Goal: Task Accomplishment & Management: Use online tool/utility

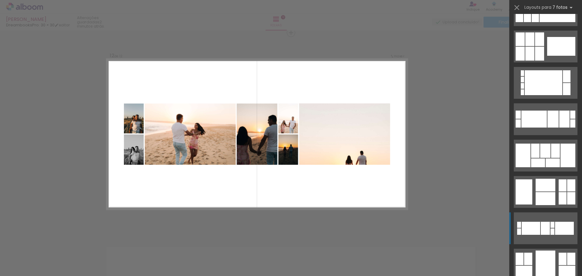
scroll to position [243, 0]
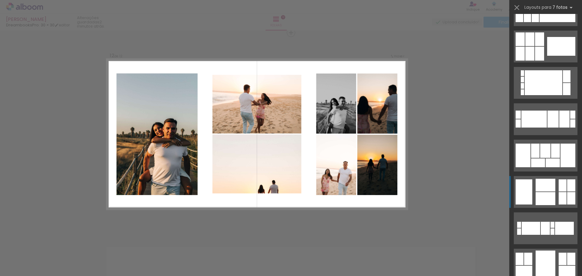
click at [549, 187] on div at bounding box center [546, 185] width 20 height 13
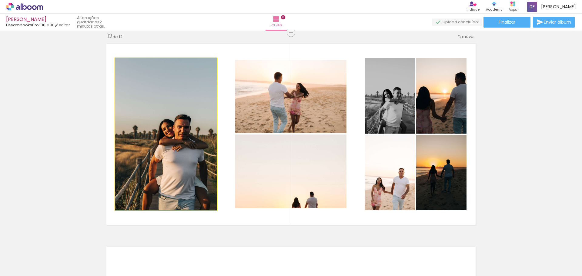
drag, startPoint x: 170, startPoint y: 159, endPoint x: 169, endPoint y: 119, distance: 39.1
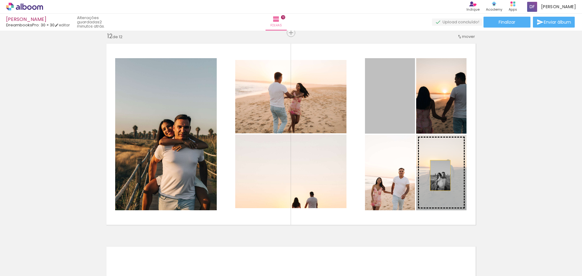
drag, startPoint x: 396, startPoint y: 107, endPoint x: 438, endPoint y: 176, distance: 80.6
click at [0, 0] on slot at bounding box center [0, 0] width 0 height 0
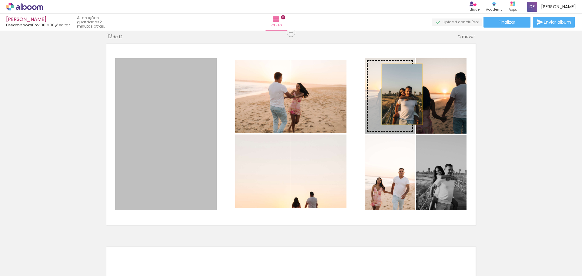
drag, startPoint x: 185, startPoint y: 162, endPoint x: 399, endPoint y: 94, distance: 225.0
click at [0, 0] on slot at bounding box center [0, 0] width 0 height 0
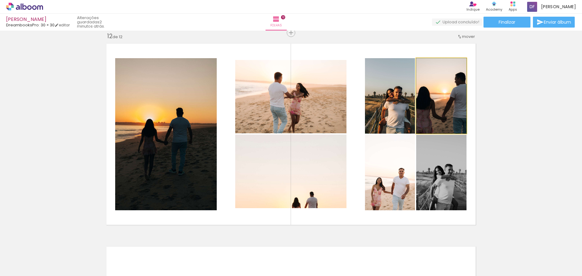
drag, startPoint x: 449, startPoint y: 110, endPoint x: 427, endPoint y: 110, distance: 21.5
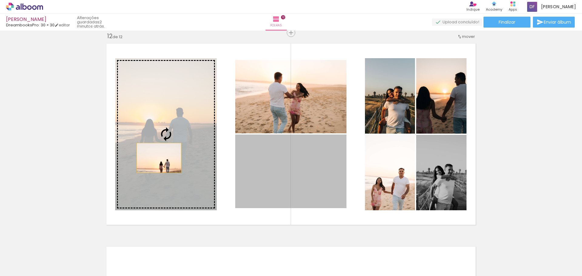
drag, startPoint x: 281, startPoint y: 186, endPoint x: 157, endPoint y: 158, distance: 127.2
click at [0, 0] on slot at bounding box center [0, 0] width 0 height 0
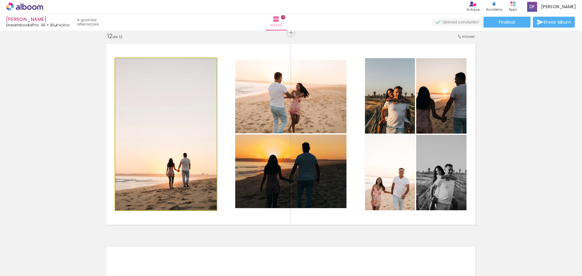
drag, startPoint x: 189, startPoint y: 167, endPoint x: 189, endPoint y: 151, distance: 16.1
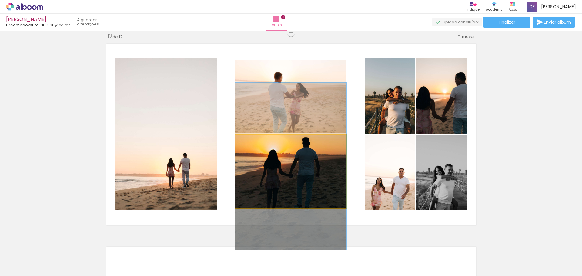
drag, startPoint x: 313, startPoint y: 191, endPoint x: 311, endPoint y: 186, distance: 5.4
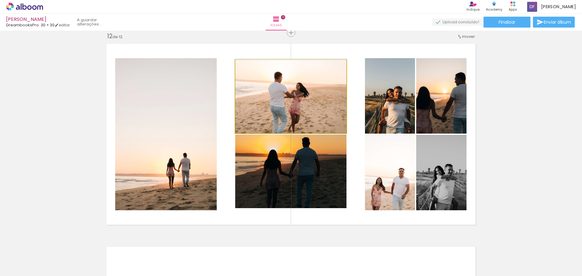
drag, startPoint x: 313, startPoint y: 122, endPoint x: 315, endPoint y: 111, distance: 11.5
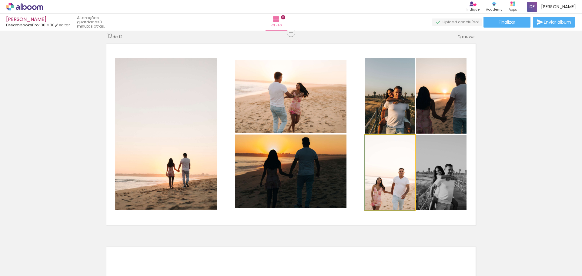
drag, startPoint x: 380, startPoint y: 174, endPoint x: 381, endPoint y: 172, distance: 3.1
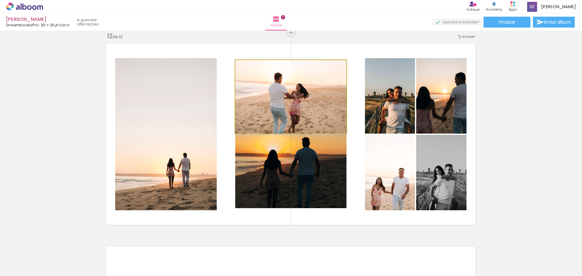
drag, startPoint x: 304, startPoint y: 107, endPoint x: 309, endPoint y: 103, distance: 6.2
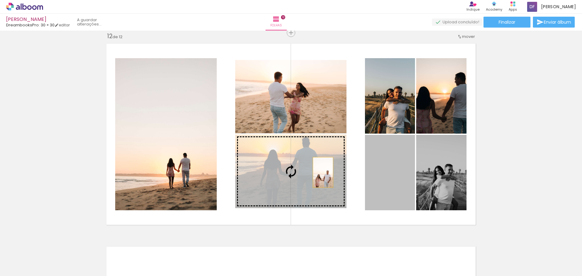
drag, startPoint x: 384, startPoint y: 187, endPoint x: 321, endPoint y: 173, distance: 64.7
click at [0, 0] on slot at bounding box center [0, 0] width 0 height 0
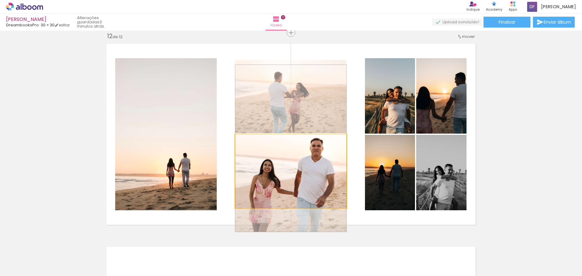
drag, startPoint x: 321, startPoint y: 180, endPoint x: 319, endPoint y: 157, distance: 23.1
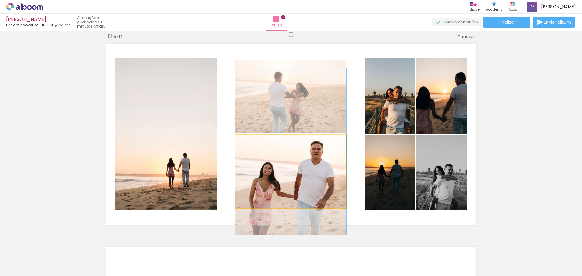
drag, startPoint x: 333, startPoint y: 171, endPoint x: 334, endPoint y: 175, distance: 3.8
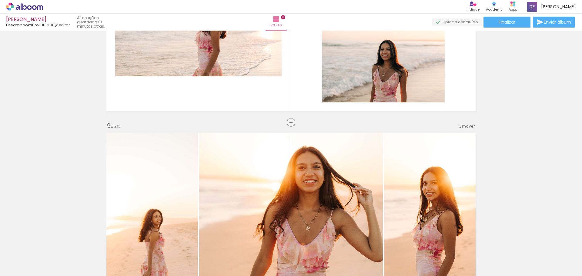
scroll to position [1424, 0]
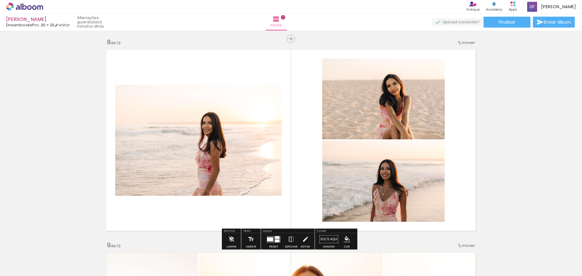
click at [579, 174] on div "Inserir folha 1 de 12 Inserir folha 2 de 12 Inserir folha 3 de 12 Inserir folha…" at bounding box center [291, 154] width 582 height 246
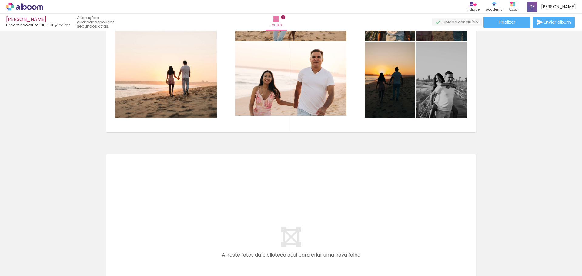
scroll to position [2365, 0]
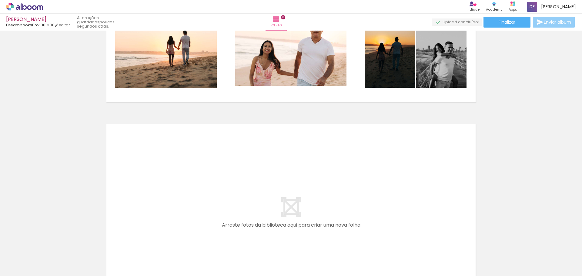
click at [540, 23] on iron-icon at bounding box center [540, 21] width 7 height 7
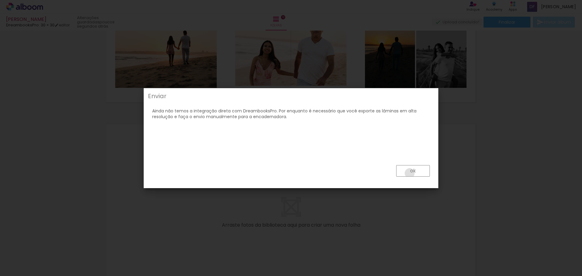
click at [410, 173] on paper-button "ok" at bounding box center [413, 171] width 34 height 12
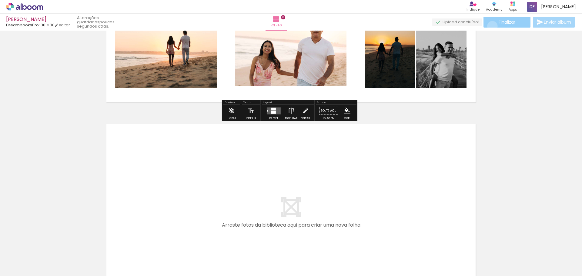
click at [490, 26] on paper-button "Finalizar" at bounding box center [507, 22] width 47 height 11
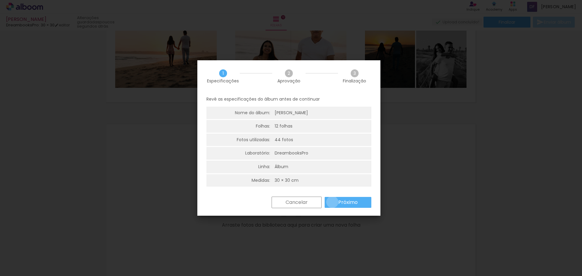
click at [332, 202] on paper-button "Próximo" at bounding box center [348, 202] width 47 height 11
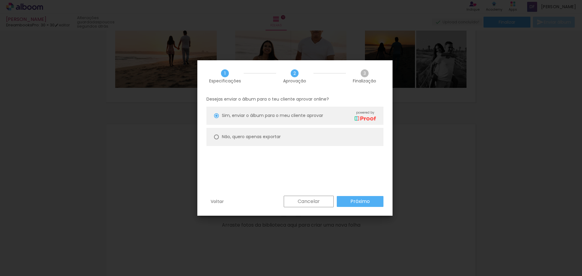
click at [345, 199] on paper-button "Próximo" at bounding box center [360, 201] width 47 height 11
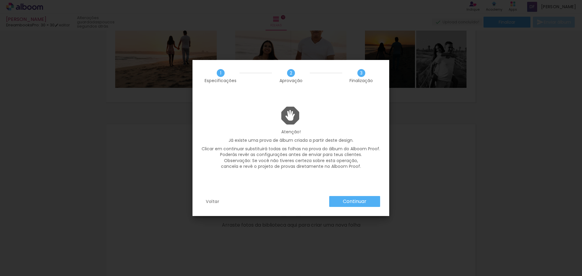
click at [0, 0] on slot "Continuar" at bounding box center [0, 0] width 0 height 0
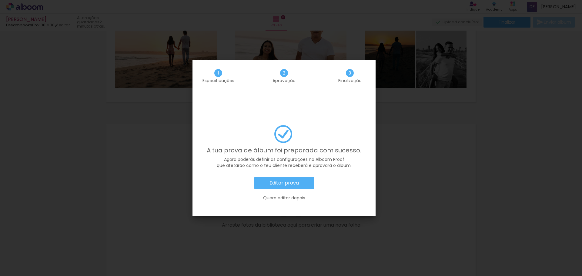
click at [0, 0] on slot "Editar prova" at bounding box center [0, 0] width 0 height 0
